Goal: Information Seeking & Learning: Learn about a topic

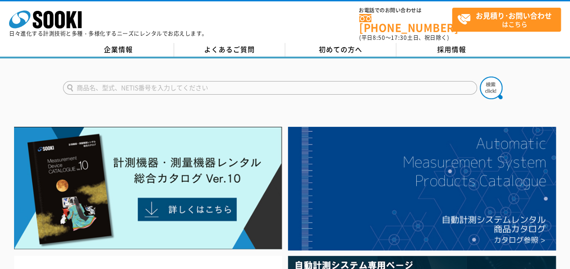
click at [216, 83] on input "text" at bounding box center [270, 88] width 414 height 14
click at [339, 81] on input "text" at bounding box center [270, 88] width 414 height 14
type input "ファイバースコープ"
click at [480, 77] on button at bounding box center [491, 88] width 23 height 23
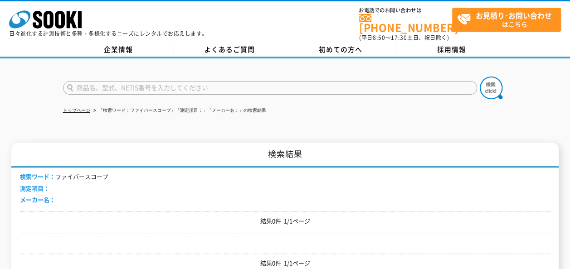
click at [211, 81] on input "text" at bounding box center [270, 88] width 414 height 14
type input "カメラ"
click at [480, 77] on button at bounding box center [491, 88] width 23 height 23
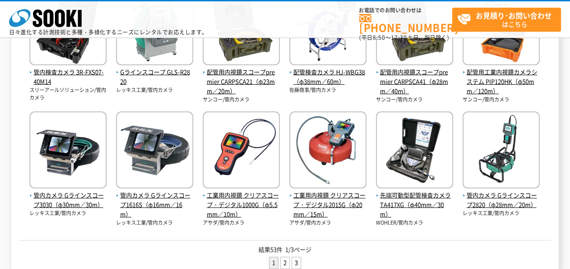
scroll to position [499, 0]
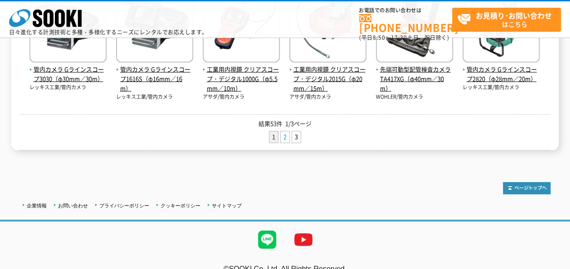
click at [287, 135] on link "2" at bounding box center [285, 137] width 9 height 11
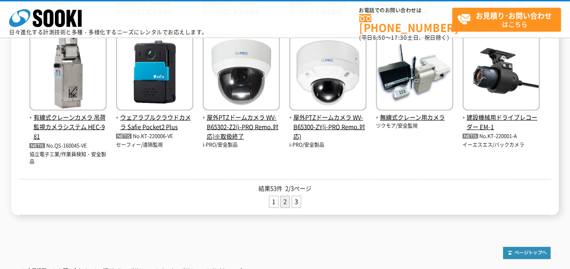
scroll to position [499, 0]
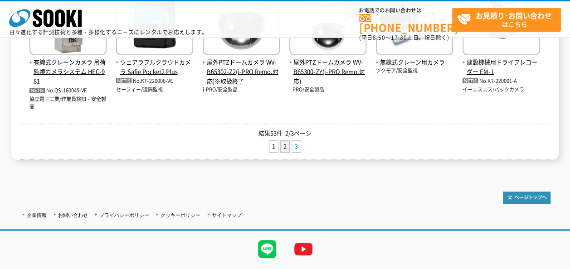
click at [298, 149] on link "3" at bounding box center [296, 146] width 9 height 11
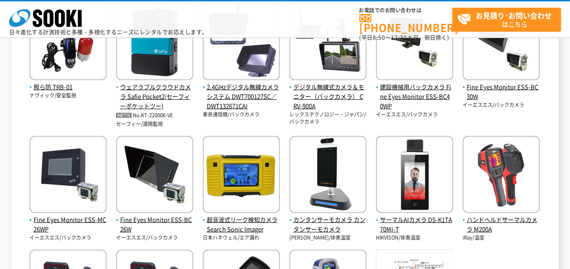
scroll to position [136, 0]
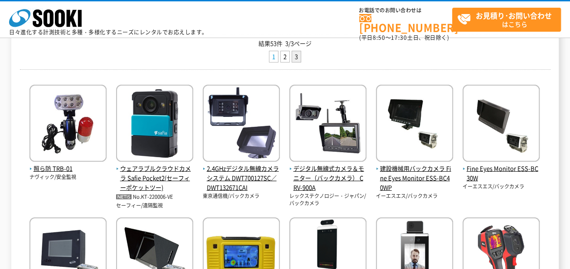
click at [274, 51] on link "1" at bounding box center [273, 56] width 9 height 11
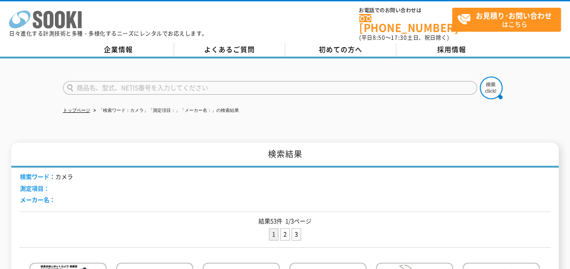
drag, startPoint x: 44, startPoint y: 18, endPoint x: 50, endPoint y: 18, distance: 5.4
click at [44, 18] on icon at bounding box center [49, 20] width 10 height 18
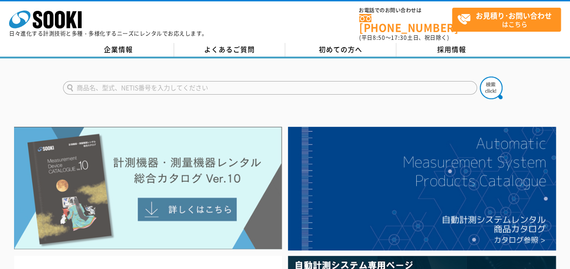
click at [183, 206] on img at bounding box center [148, 188] width 268 height 123
